Goal: Task Accomplishment & Management: Manage account settings

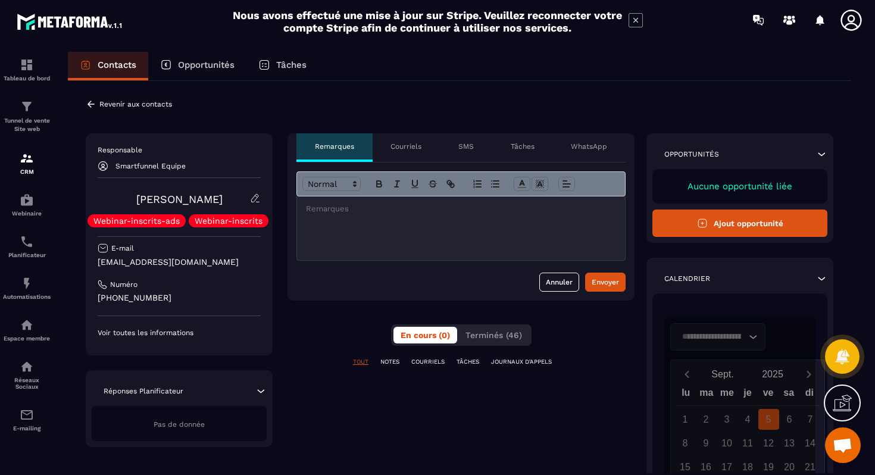
scroll to position [265, 0]
click at [91, 102] on icon at bounding box center [91, 104] width 11 height 11
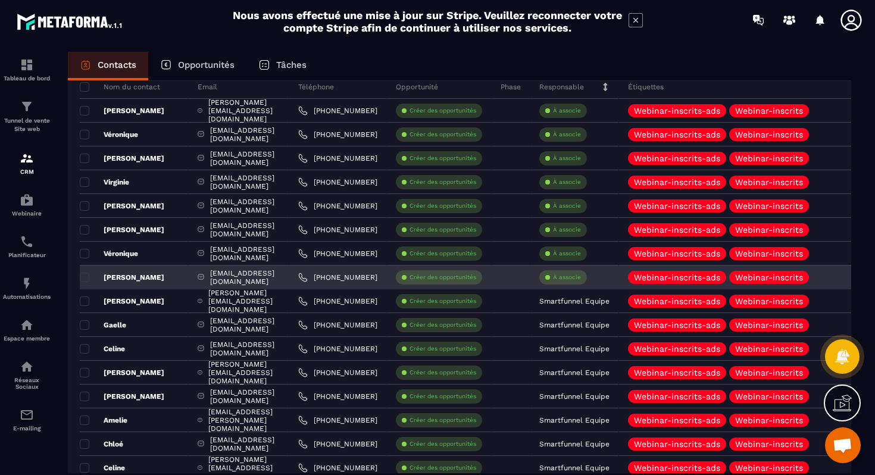
scroll to position [84, 0]
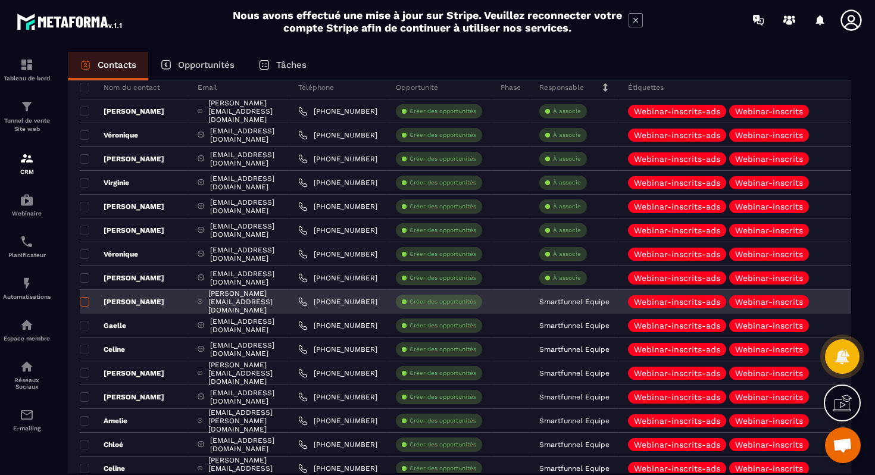
click at [83, 305] on span at bounding box center [85, 302] width 10 height 10
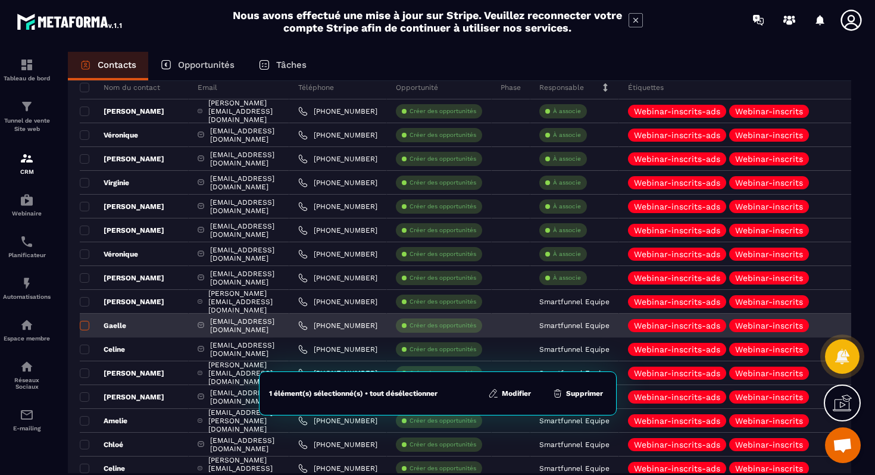
click at [85, 329] on span at bounding box center [85, 326] width 10 height 10
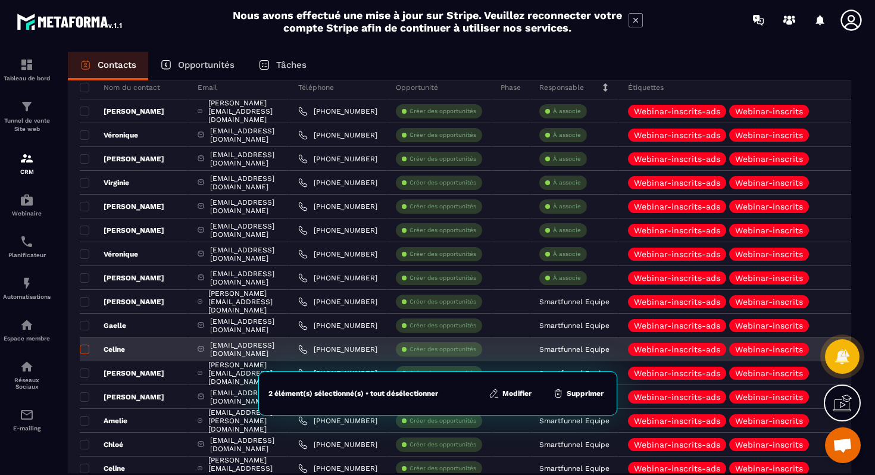
click at [86, 352] on span at bounding box center [85, 350] width 10 height 10
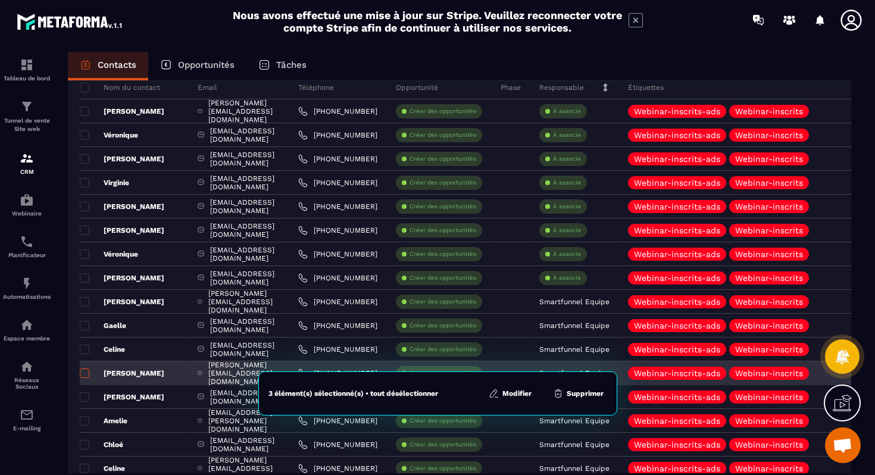
click at [87, 374] on span at bounding box center [85, 373] width 10 height 10
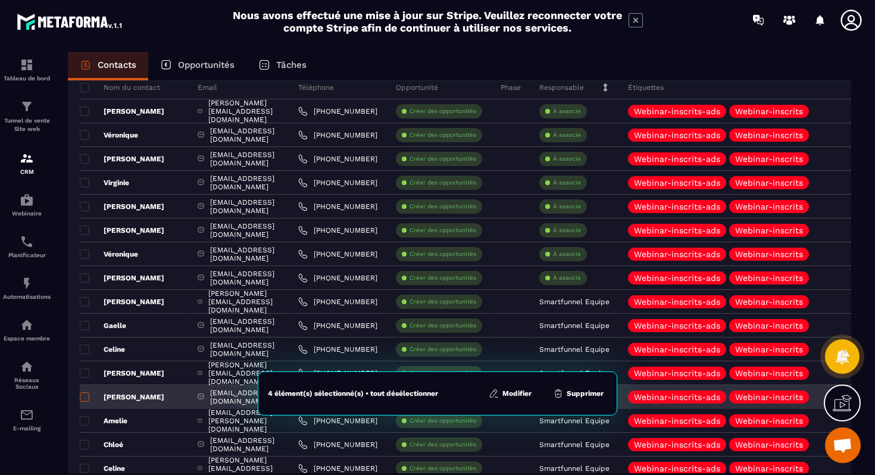
click at [86, 401] on span at bounding box center [85, 397] width 10 height 10
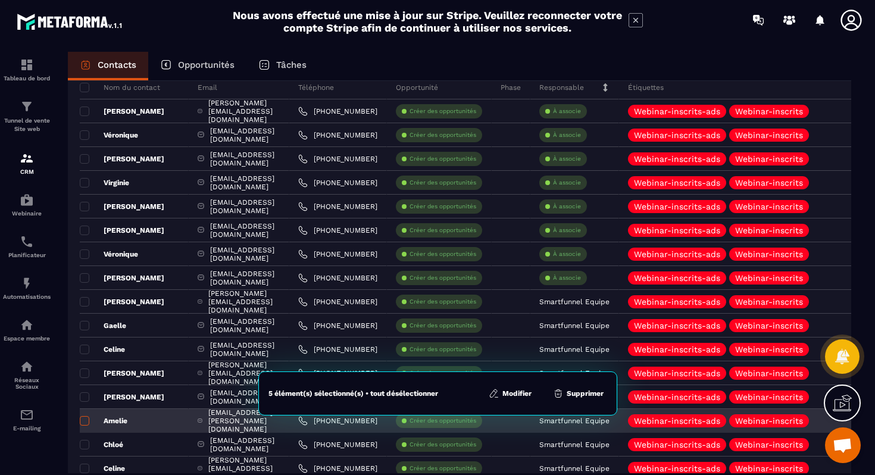
click at [86, 424] on span at bounding box center [85, 421] width 10 height 10
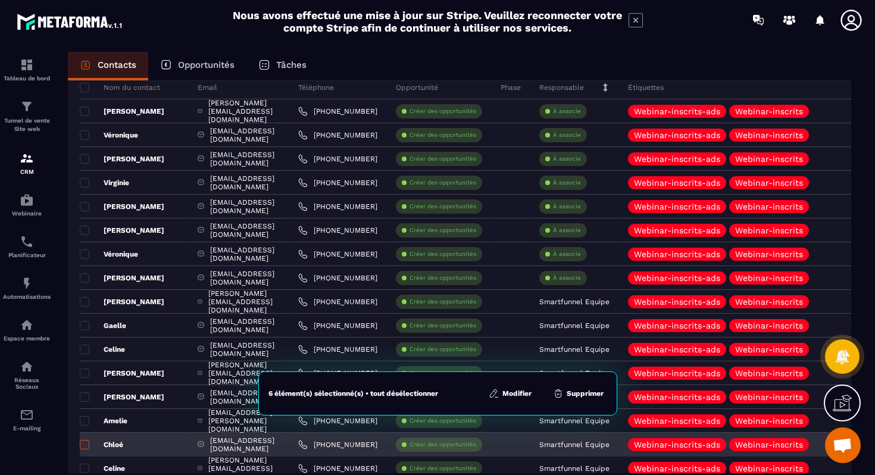
click at [86, 445] on span at bounding box center [85, 445] width 10 height 10
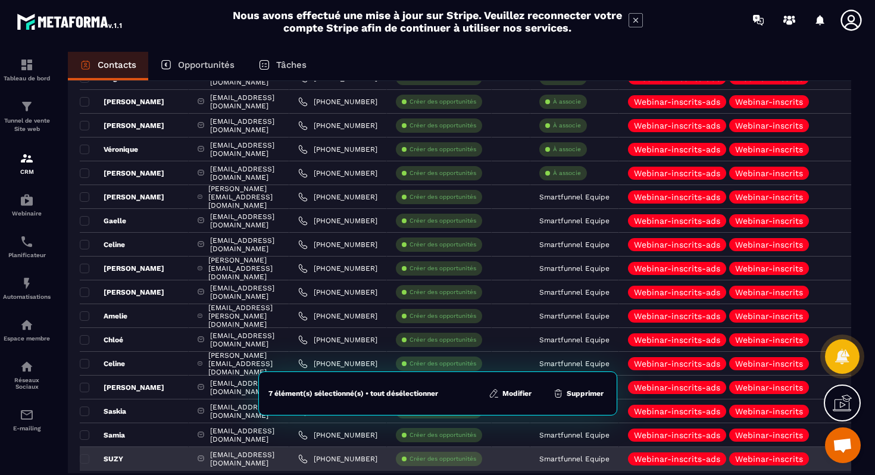
scroll to position [195, 0]
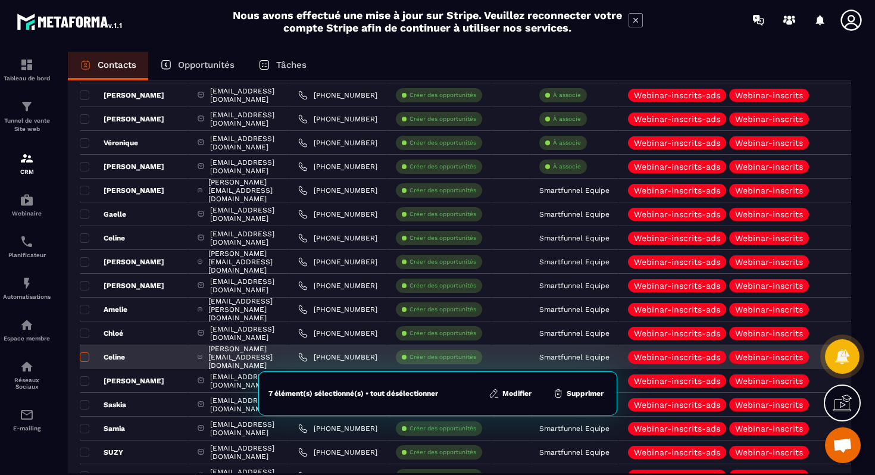
click at [87, 362] on label at bounding box center [84, 361] width 8 height 8
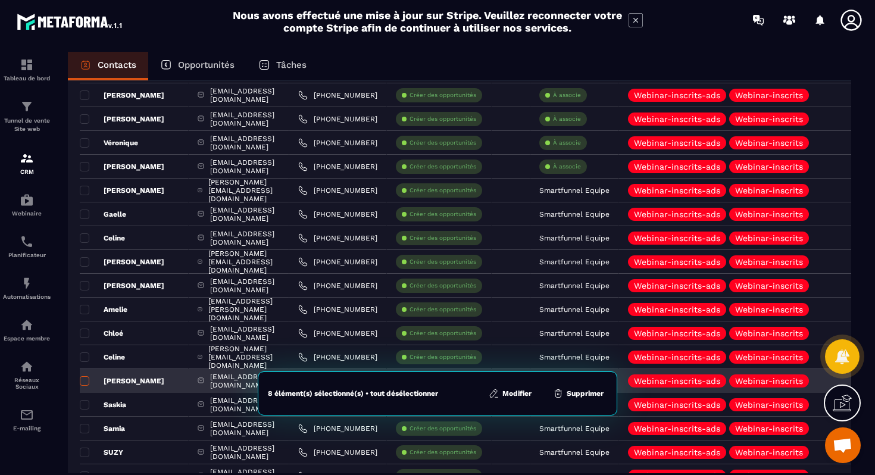
click at [86, 382] on span at bounding box center [85, 381] width 10 height 10
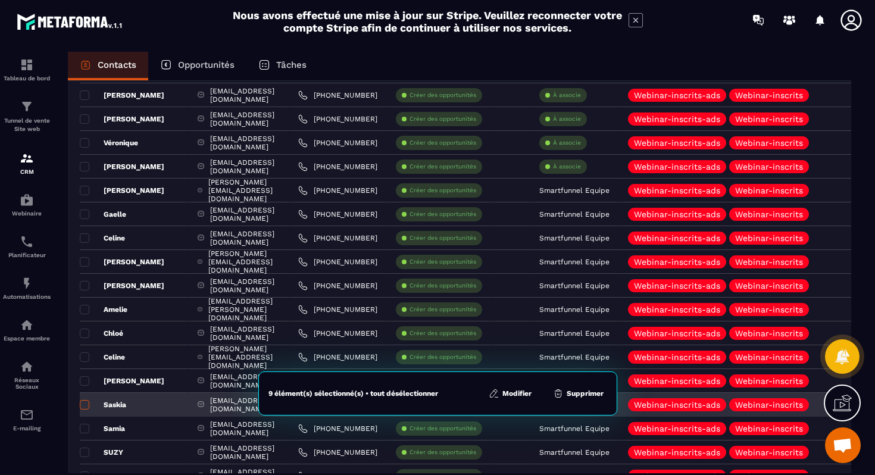
click at [86, 405] on span at bounding box center [85, 405] width 10 height 10
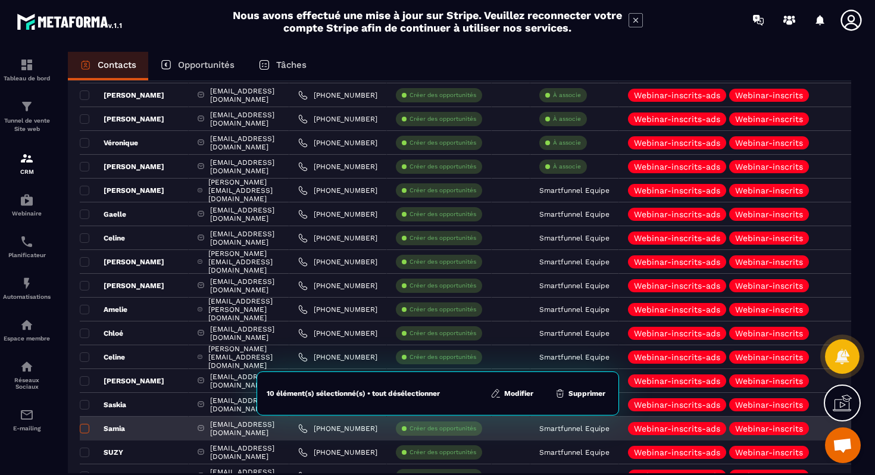
click at [88, 429] on span at bounding box center [85, 429] width 10 height 10
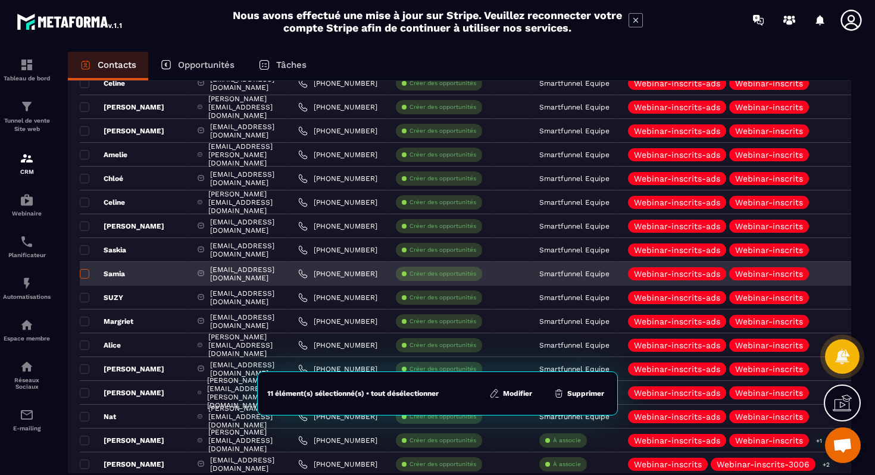
scroll to position [351, 0]
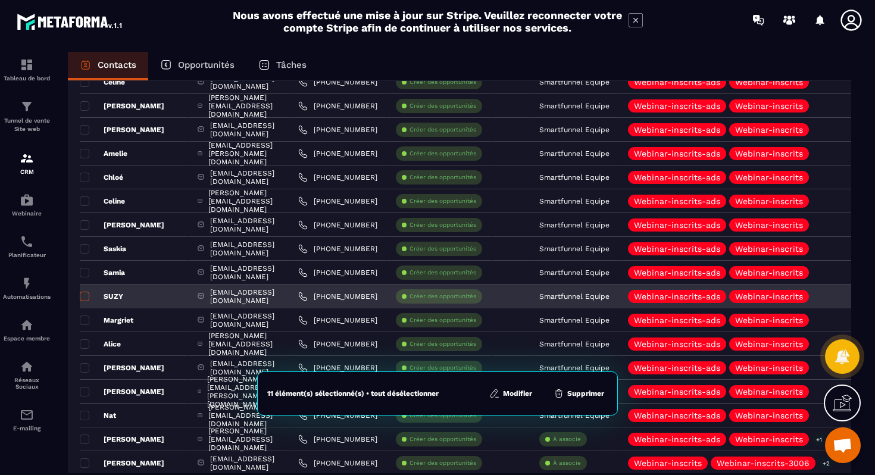
click at [87, 299] on span at bounding box center [85, 297] width 10 height 10
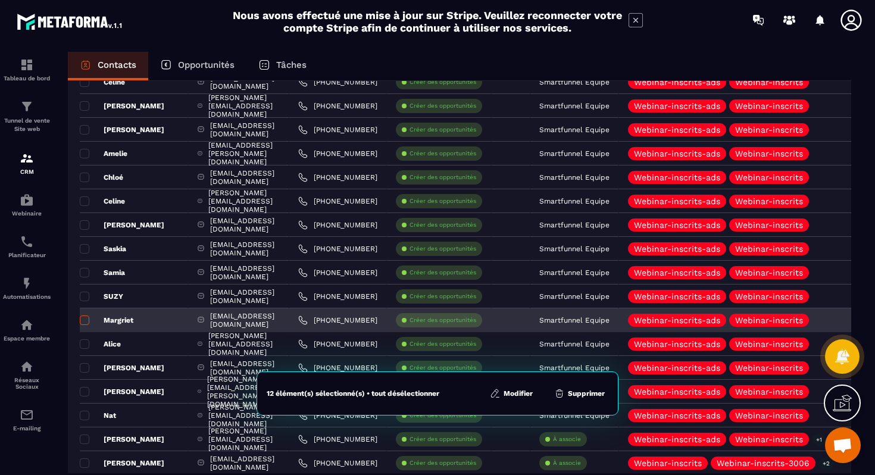
click at [86, 321] on span at bounding box center [85, 320] width 10 height 10
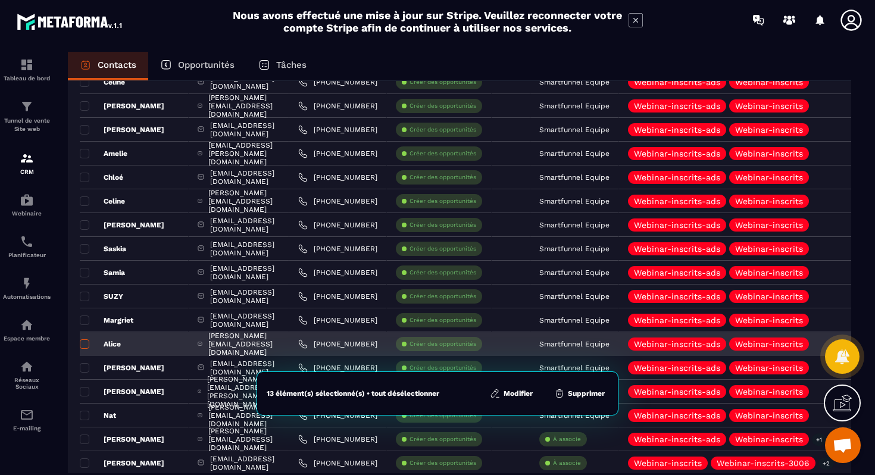
click at [86, 346] on span at bounding box center [85, 344] width 10 height 10
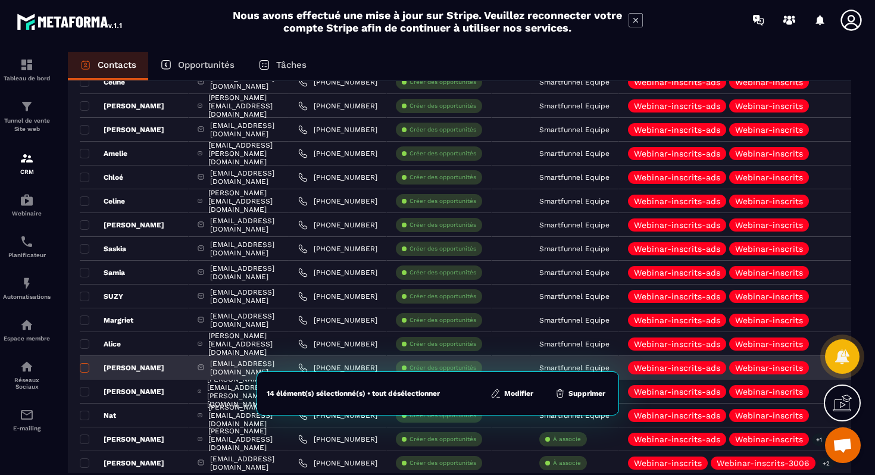
click at [86, 368] on span at bounding box center [85, 368] width 10 height 10
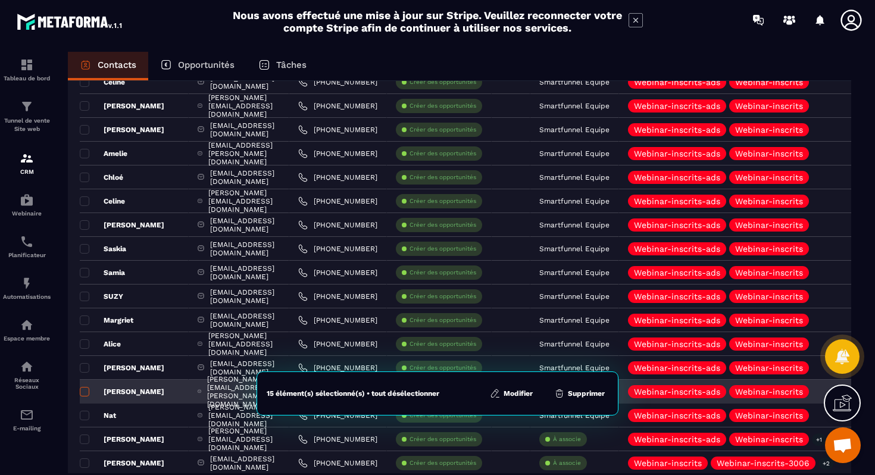
click at [86, 389] on span at bounding box center [85, 392] width 10 height 10
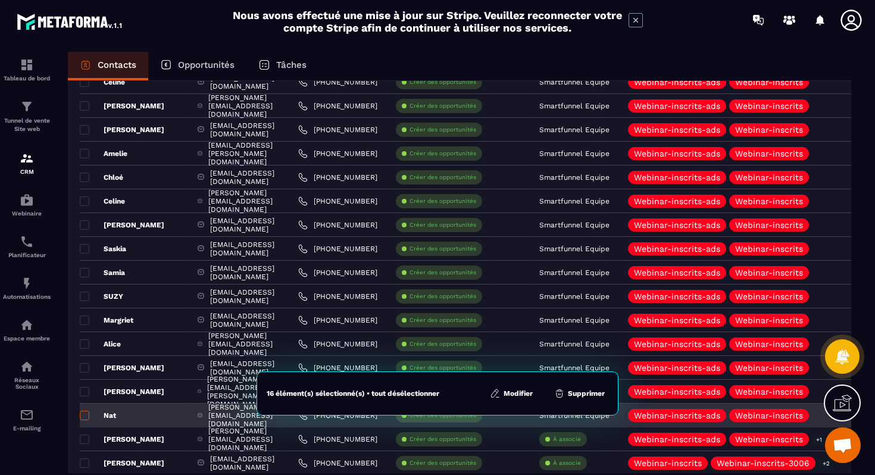
click at [86, 417] on span at bounding box center [85, 416] width 10 height 10
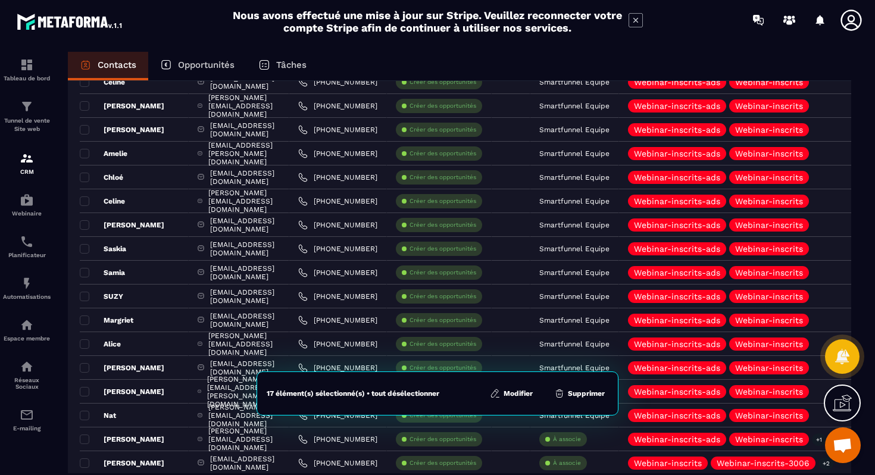
click at [498, 397] on icon at bounding box center [497, 397] width 3 height 0
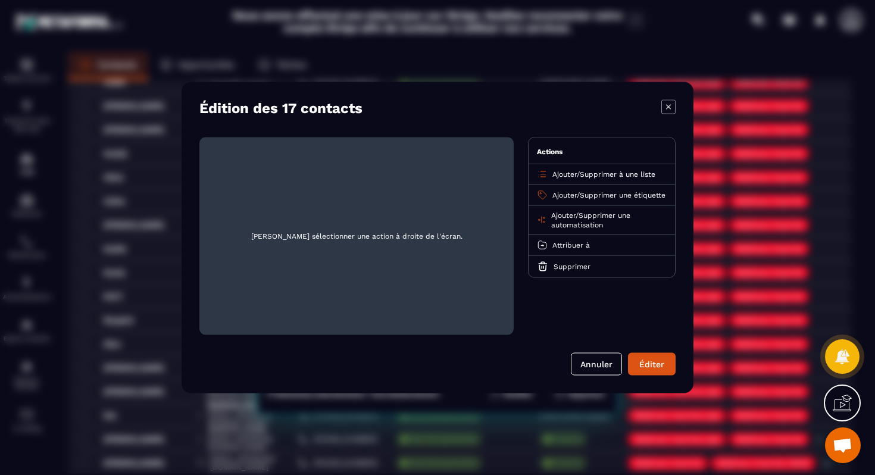
click at [576, 249] on span "Attribuer à" at bounding box center [571, 245] width 38 height 8
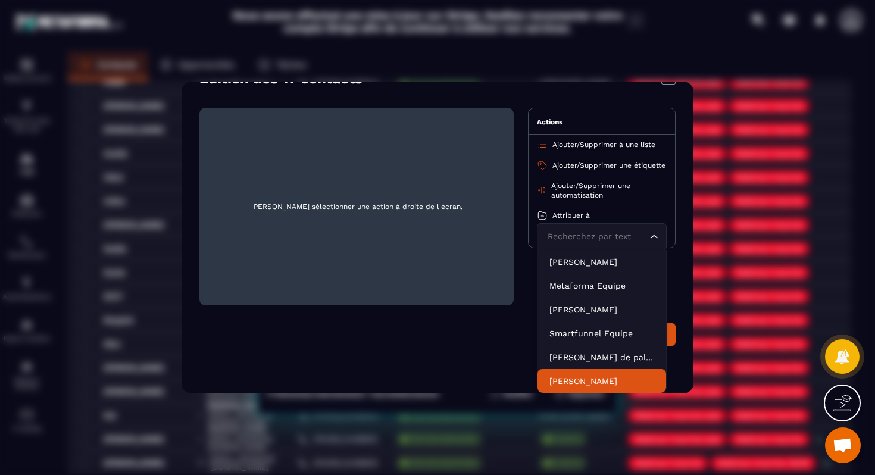
scroll to position [0, 0]
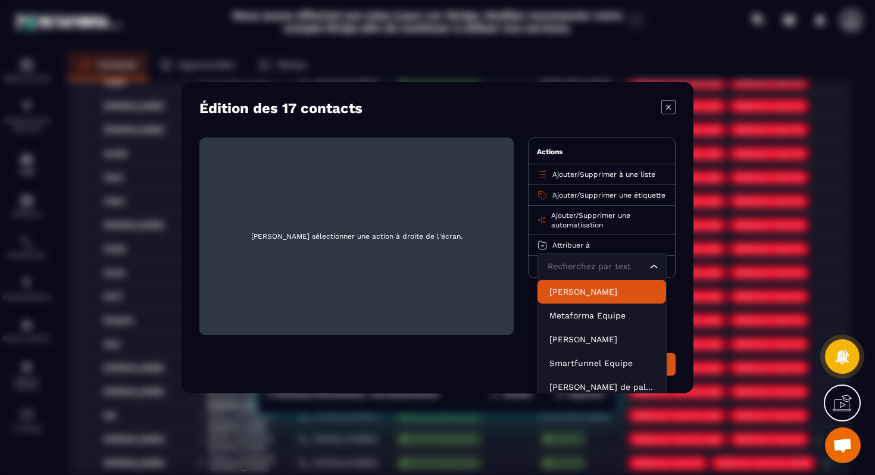
click at [529, 277] on div "Supprimer" at bounding box center [602, 266] width 146 height 21
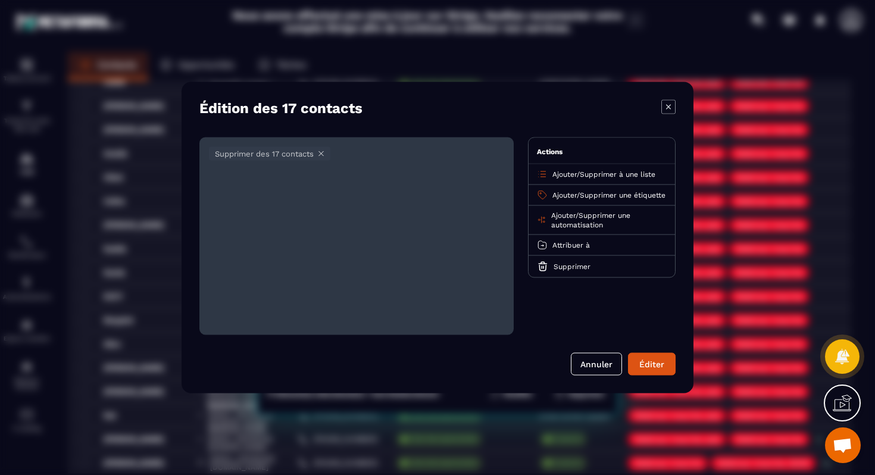
click at [575, 229] on span "Supprimer une automatisation" at bounding box center [590, 220] width 79 height 18
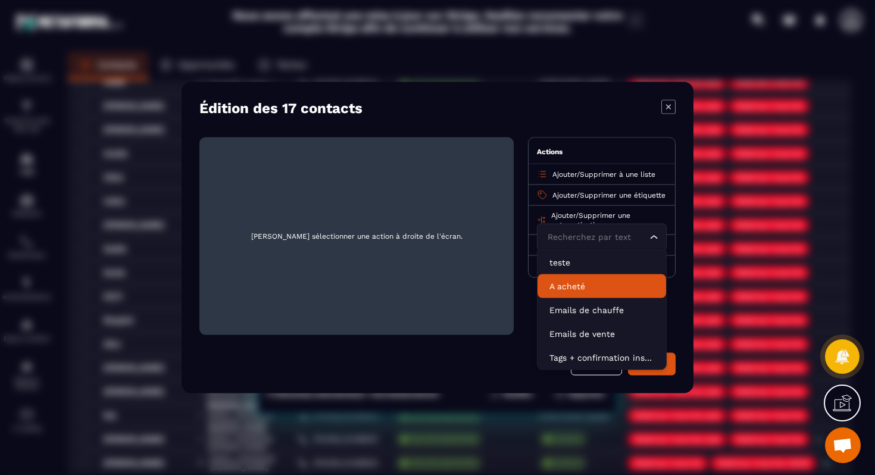
click at [633, 121] on div "Édition des 17 contacts [PERSON_NAME] sélectionner une action à droite de l'écr…" at bounding box center [438, 237] width 512 height 311
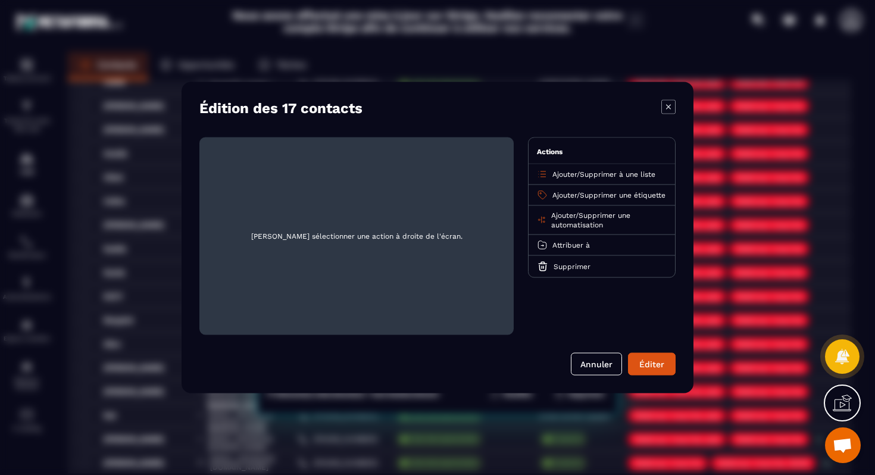
click at [601, 173] on span "Supprimer à une liste" at bounding box center [618, 174] width 76 height 8
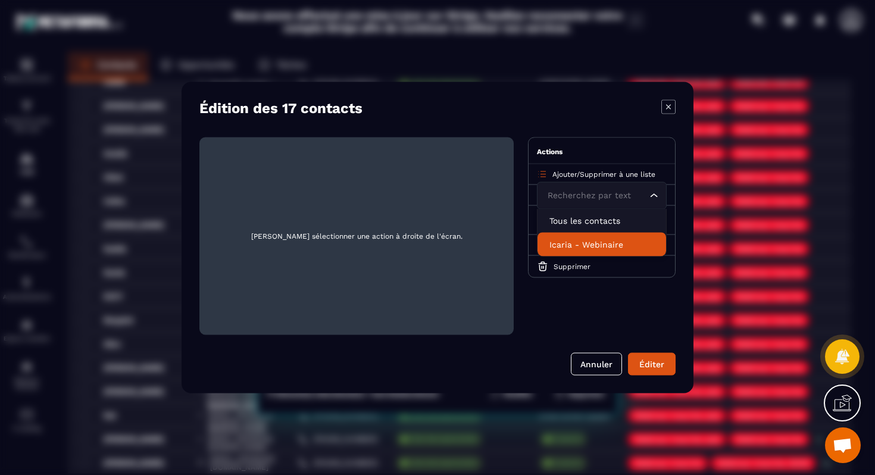
click at [621, 122] on div "Édition des 17 contacts [PERSON_NAME] sélectionner une action à droite de l'écr…" at bounding box center [438, 237] width 512 height 311
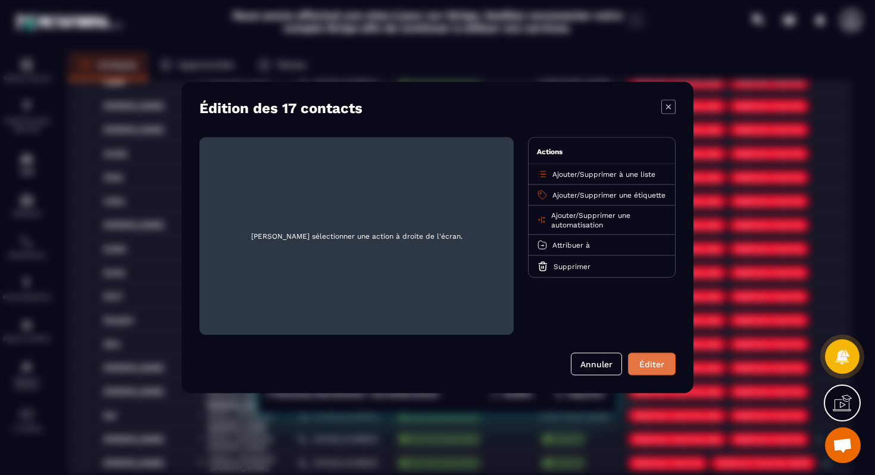
click at [662, 366] on button "Éditer" at bounding box center [652, 364] width 48 height 23
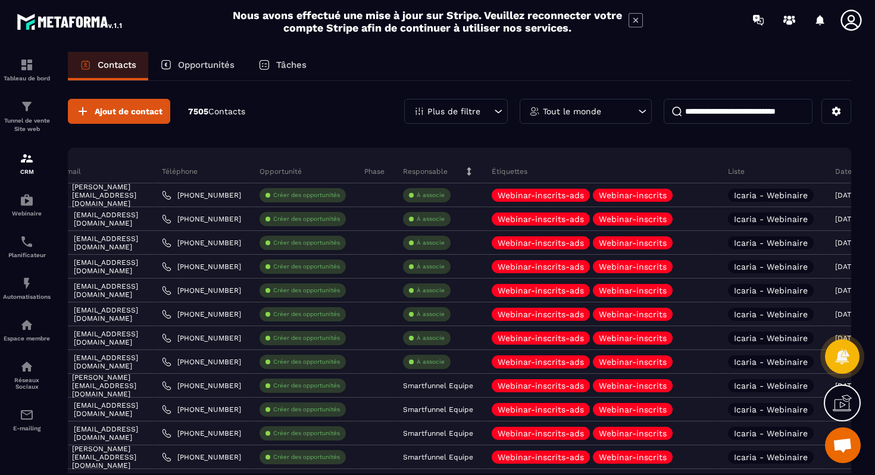
scroll to position [0, 297]
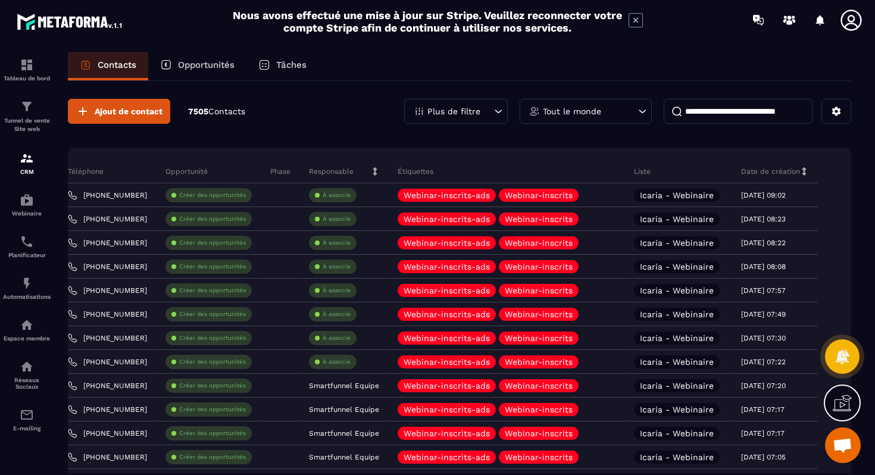
click at [751, 116] on input at bounding box center [738, 111] width 149 height 25
click at [493, 110] on icon at bounding box center [498, 111] width 12 height 12
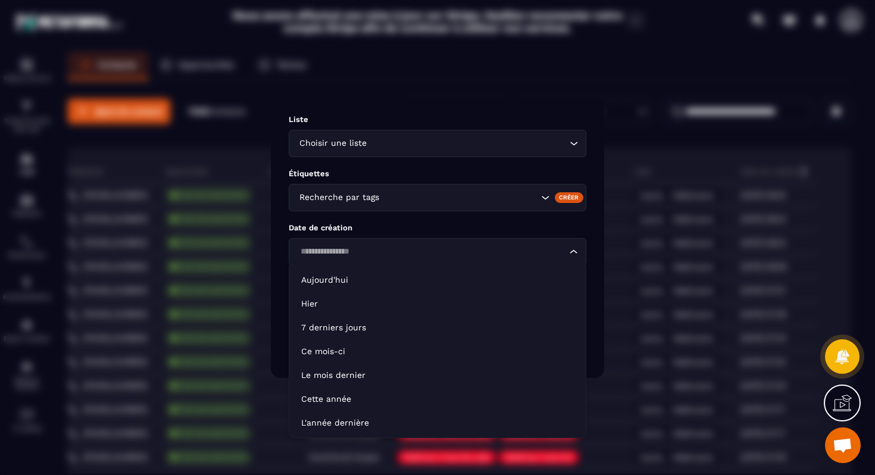
click at [488, 254] on input "Search for option" at bounding box center [431, 251] width 270 height 13
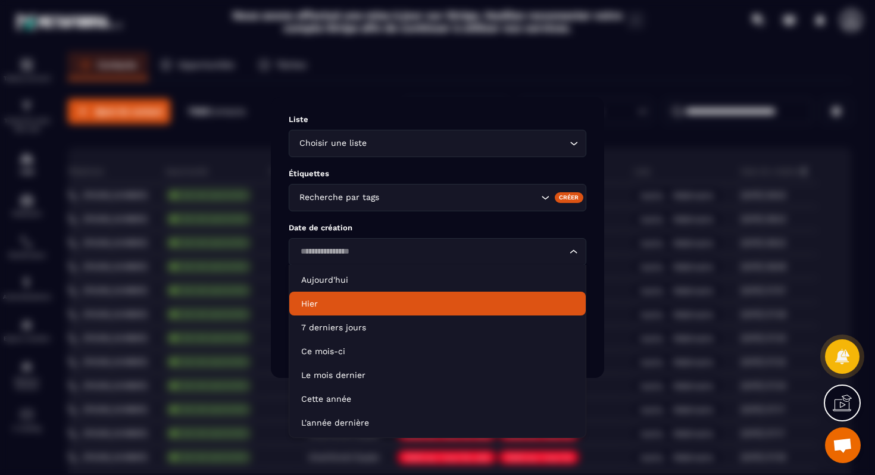
click at [356, 302] on p "Hier" at bounding box center [437, 304] width 273 height 12
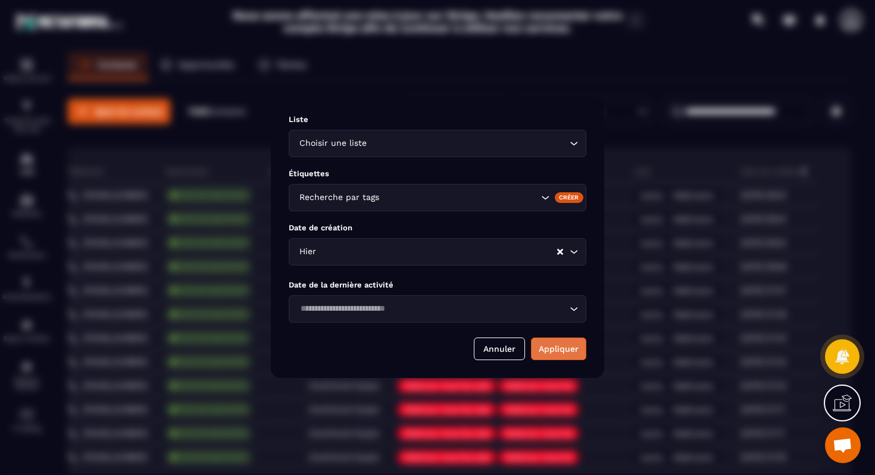
click at [563, 354] on button "Appliquer" at bounding box center [558, 349] width 55 height 23
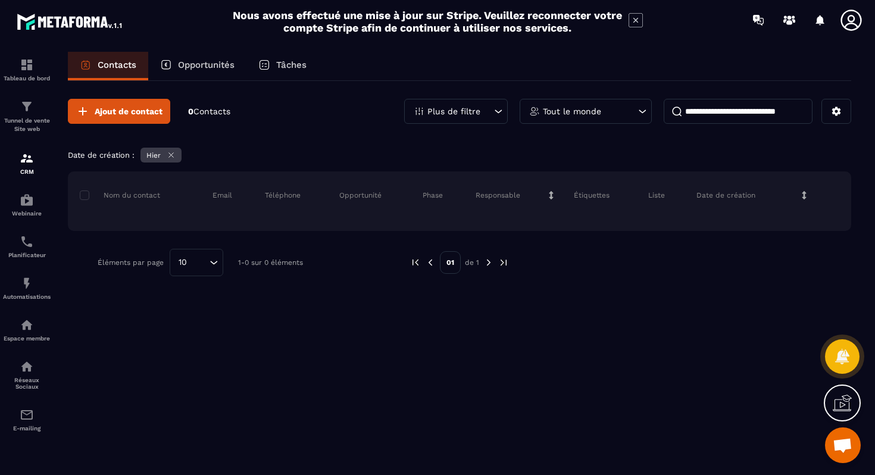
click at [171, 157] on icon at bounding box center [171, 155] width 9 height 9
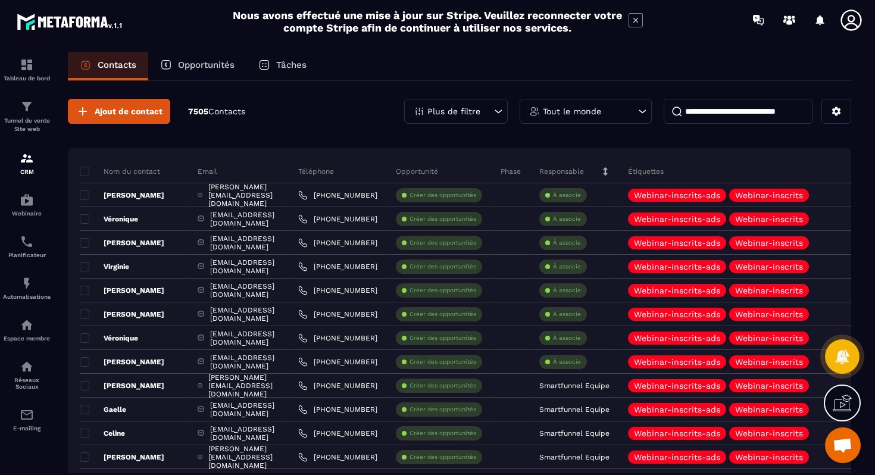
click at [488, 110] on div "Plus de filtre" at bounding box center [456, 111] width 104 height 25
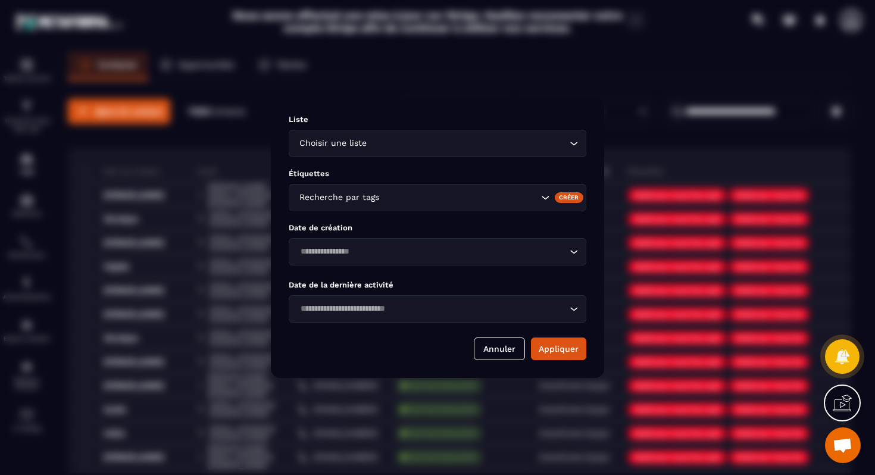
click at [411, 258] on input "Search for option" at bounding box center [431, 251] width 270 height 13
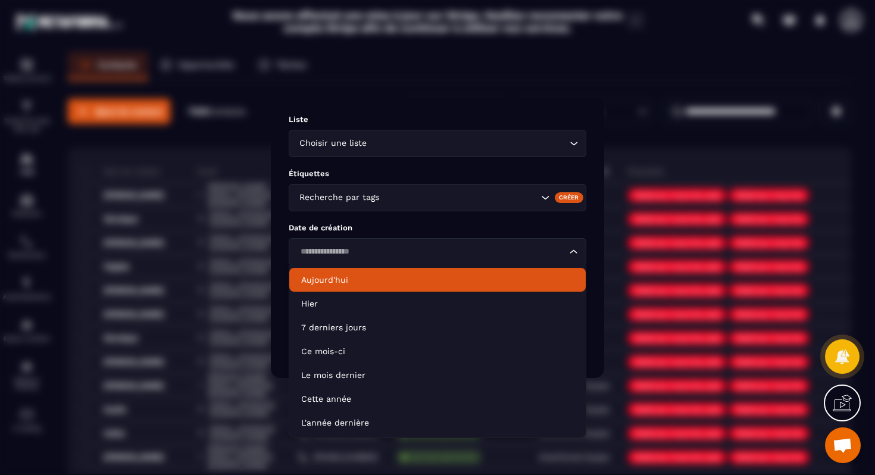
click at [336, 288] on li "Aujourd'hui" at bounding box center [437, 280] width 296 height 24
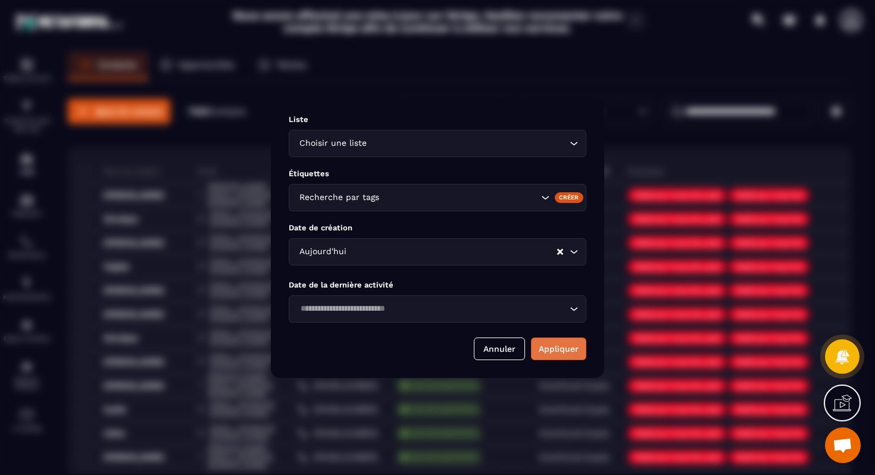
click at [559, 349] on button "Appliquer" at bounding box center [558, 349] width 55 height 23
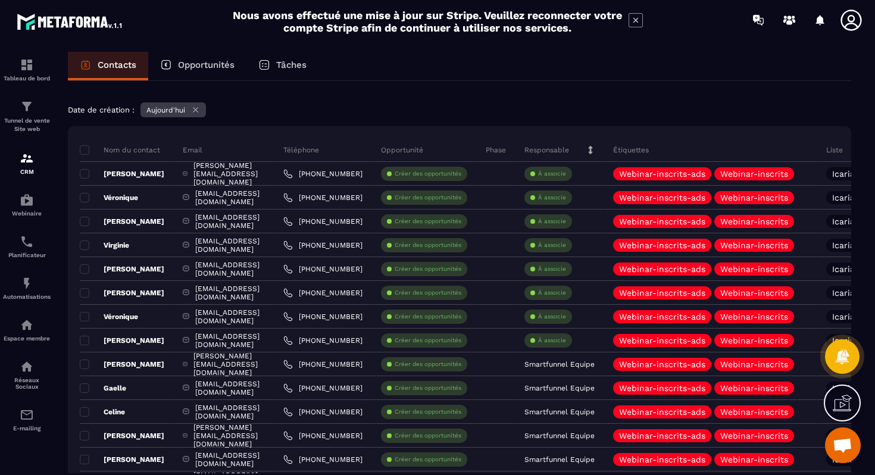
scroll to position [0, 0]
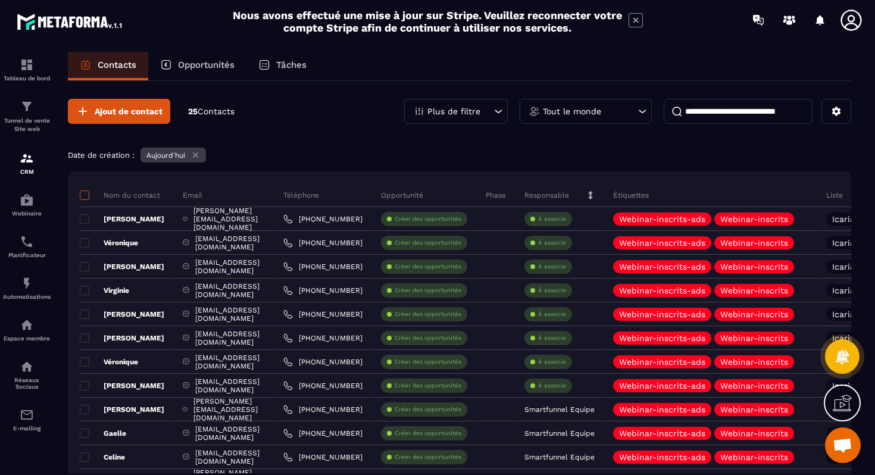
click at [83, 195] on span at bounding box center [85, 195] width 10 height 10
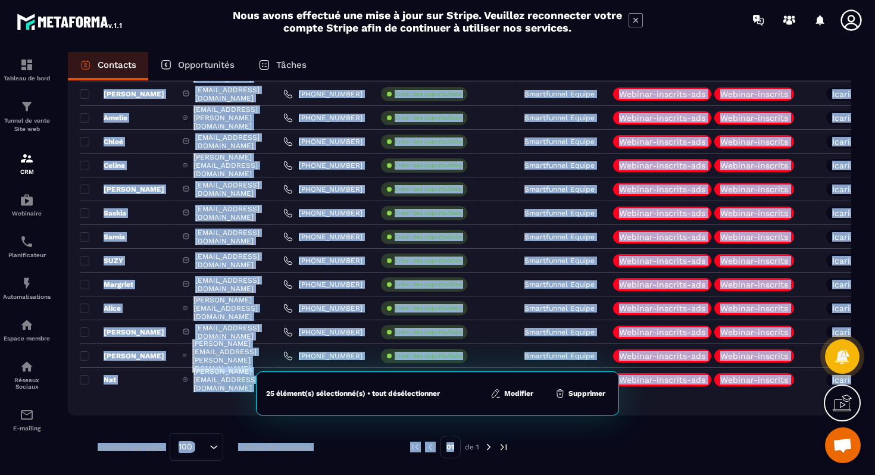
scroll to position [416, 0]
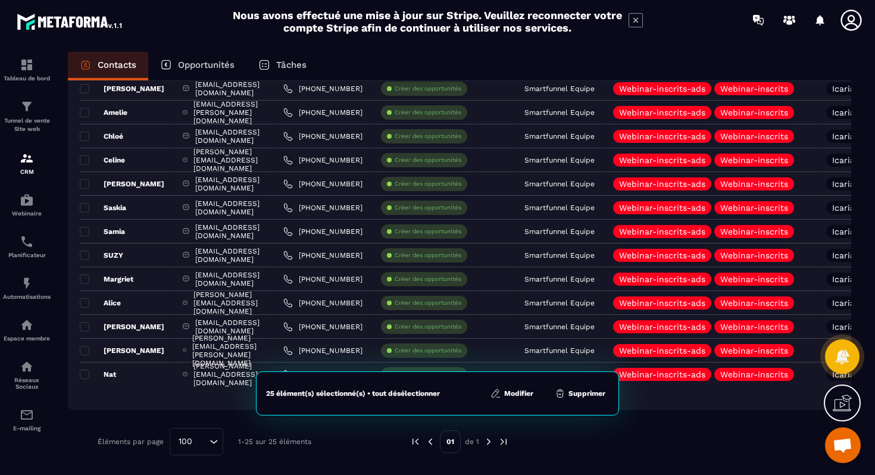
drag, startPoint x: 99, startPoint y: 207, endPoint x: 724, endPoint y: 392, distance: 651.3
click at [724, 392] on div "Nom du contact Email Téléphone Opportunité Phase Responsable Étiquettes Liste D…" at bounding box center [459, 82] width 783 height 655
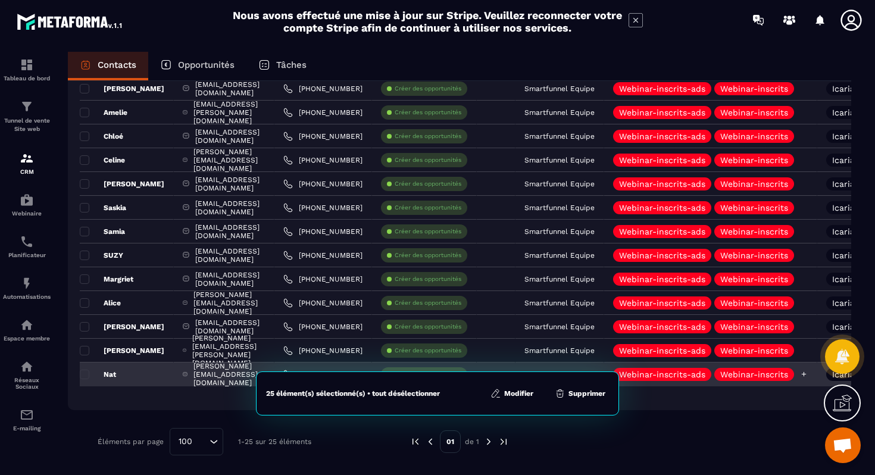
copy tbody "Nom du contact"
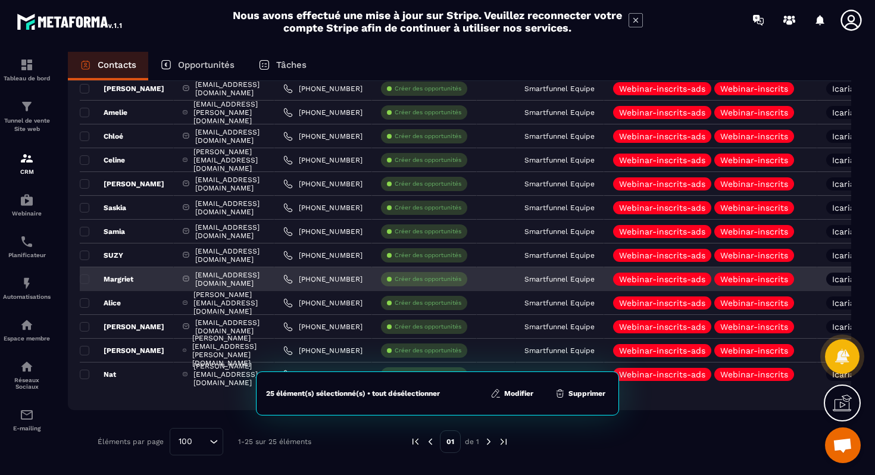
scroll to position [0, 0]
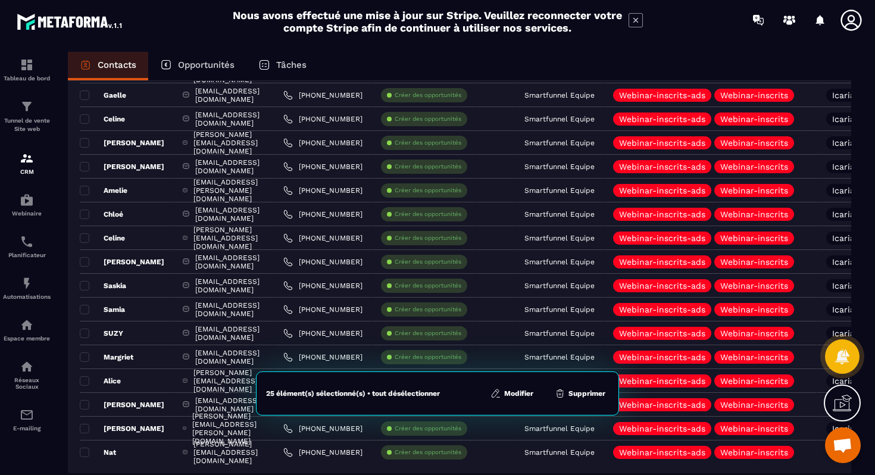
scroll to position [416, 0]
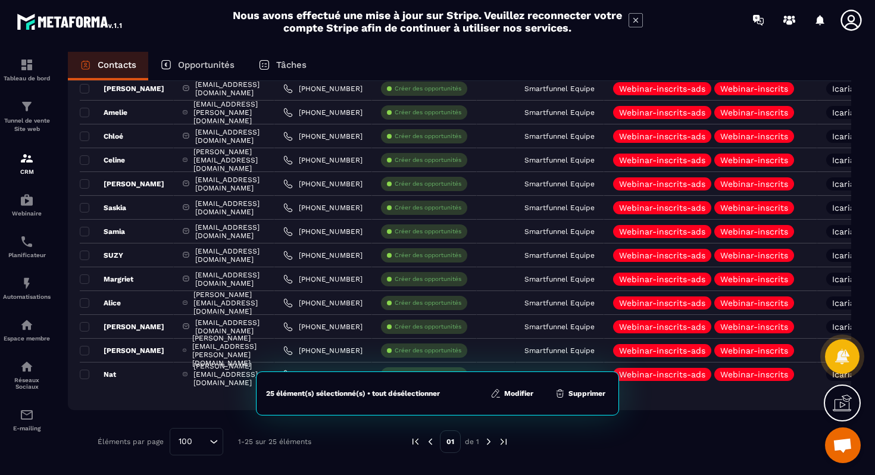
drag, startPoint x: 84, startPoint y: 177, endPoint x: 754, endPoint y: 394, distance: 704.4
click at [754, 394] on div "Nom du contact Email Téléphone Opportunité Phase Responsable Étiquettes Liste D…" at bounding box center [459, 82] width 783 height 655
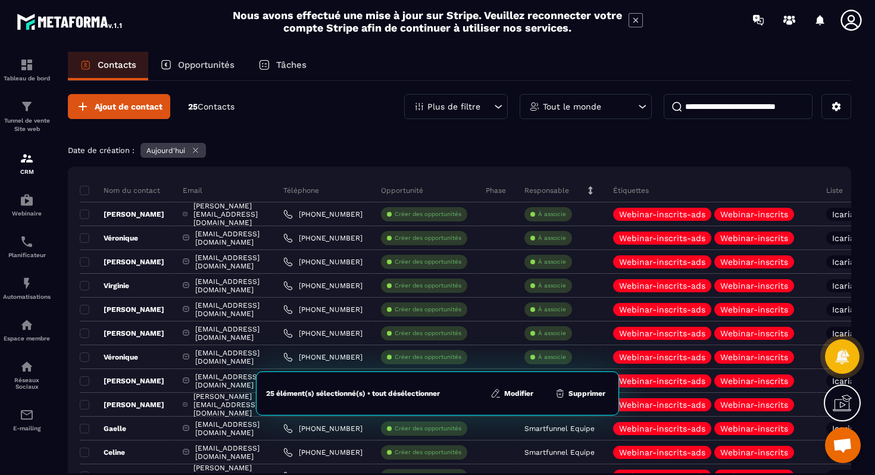
scroll to position [0, 0]
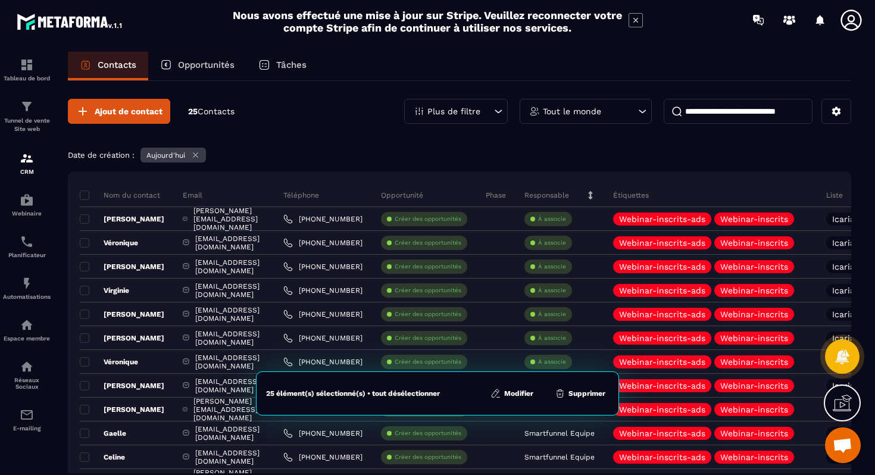
click at [635, 19] on icon at bounding box center [635, 20] width 5 height 5
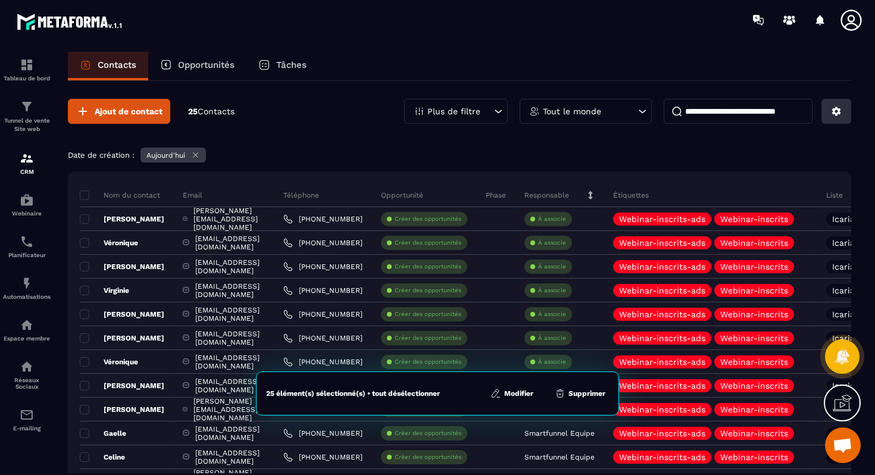
click at [842, 114] on button at bounding box center [836, 111] width 30 height 25
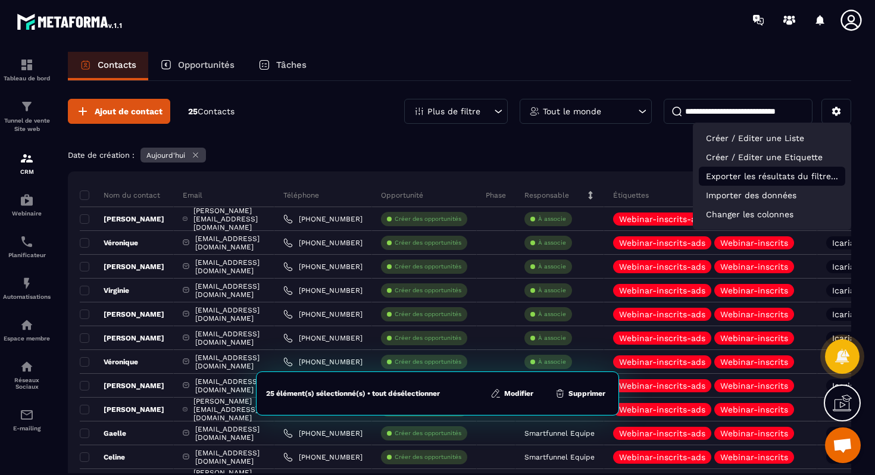
click at [775, 176] on p "Exporter les résultats du filtre..." at bounding box center [772, 176] width 146 height 19
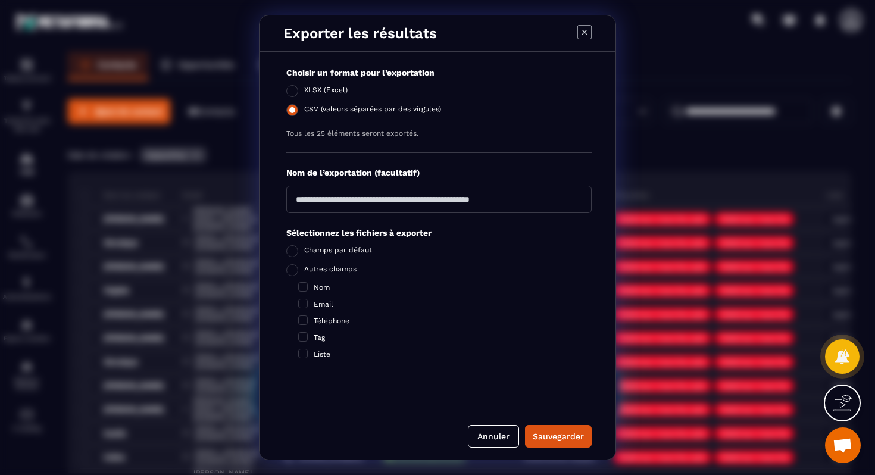
click at [291, 114] on span "Modal window" at bounding box center [292, 110] width 12 height 12
click at [294, 94] on span "Modal window" at bounding box center [292, 91] width 12 height 12
click at [329, 206] on input "Modal window" at bounding box center [438, 199] width 305 height 27
type input "*"
type input "**********"
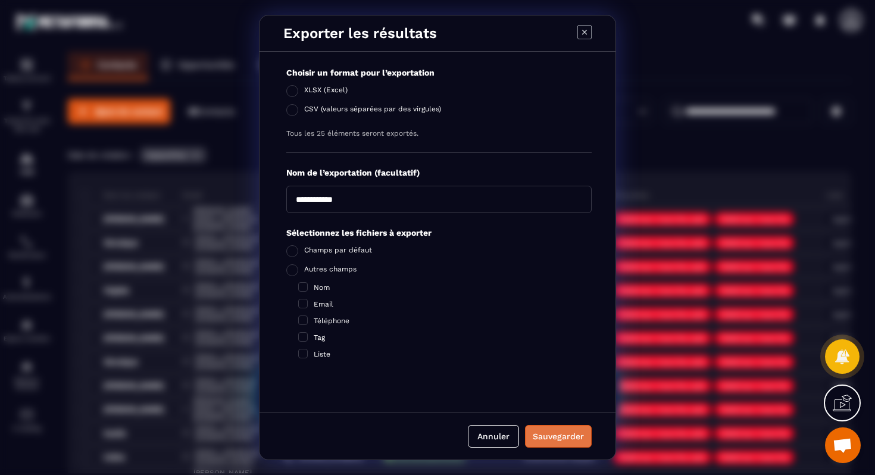
click at [550, 435] on div "Sauvegarder" at bounding box center [558, 436] width 51 height 12
